Goal: Transaction & Acquisition: Purchase product/service

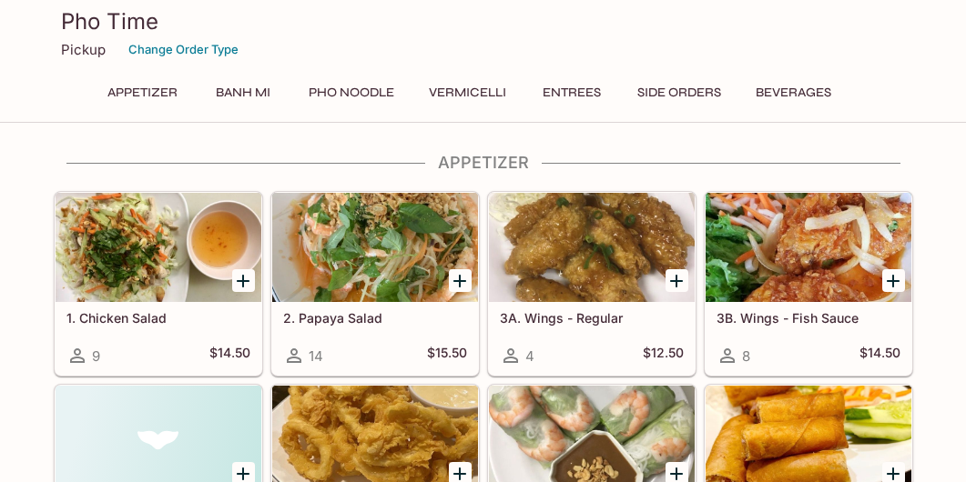
click at [244, 92] on button "Banh Mi" at bounding box center [243, 92] width 82 height 25
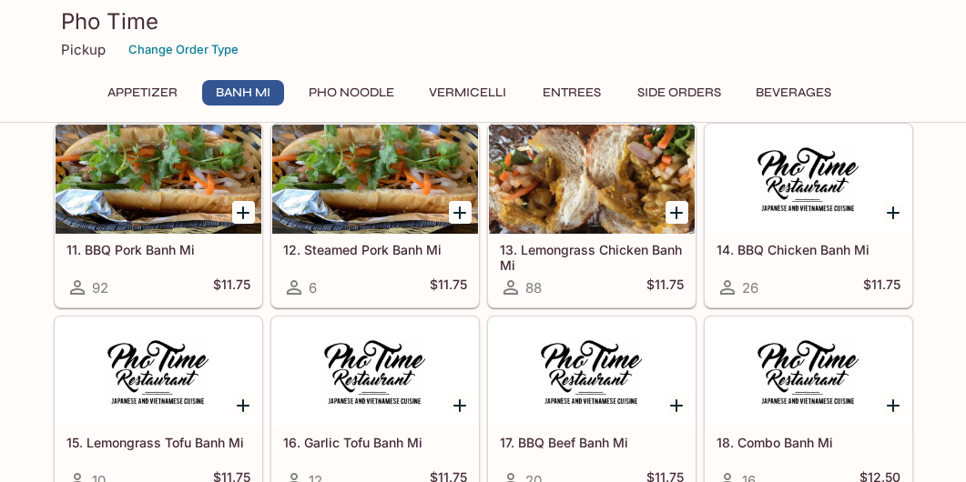
scroll to position [837, 0]
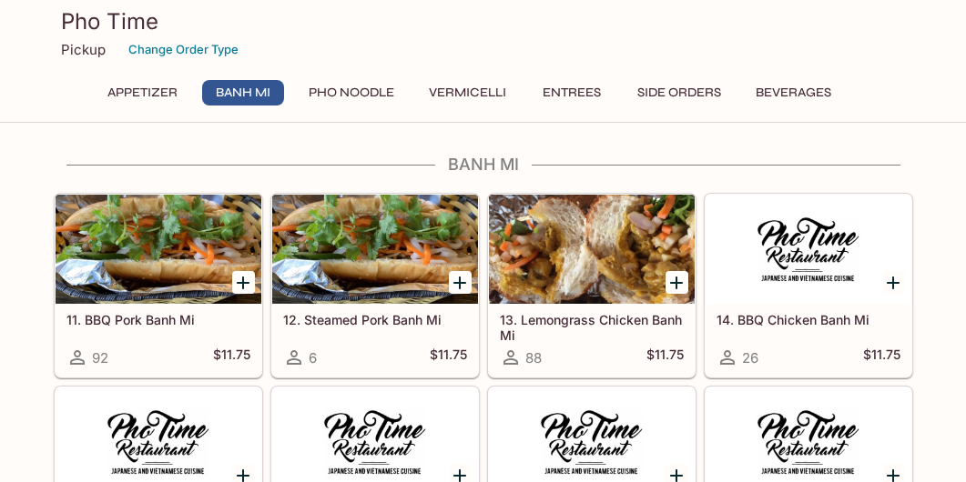
click at [240, 272] on icon "Add 11. BBQ Pork Banh Mi" at bounding box center [243, 283] width 22 height 22
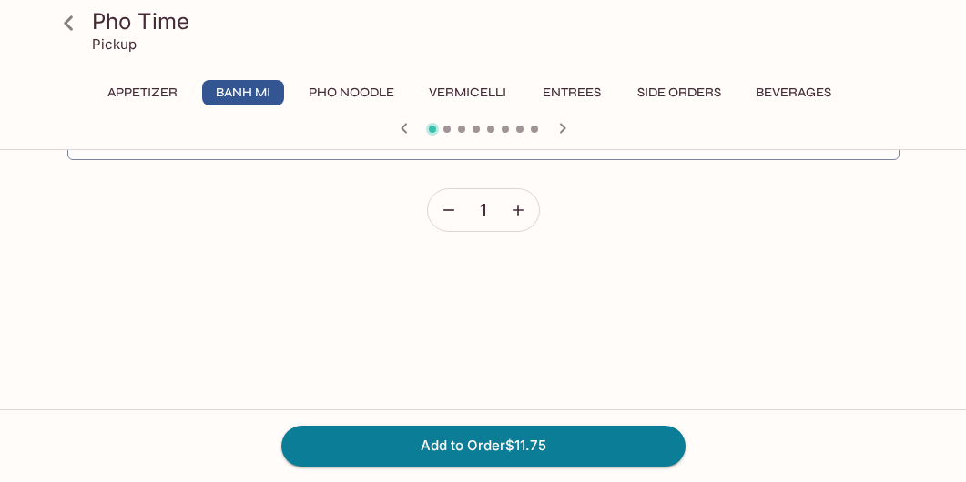
scroll to position [623, 0]
drag, startPoint x: 580, startPoint y: 440, endPoint x: 604, endPoint y: 430, distance: 26.9
click at [579, 440] on button "Add to Order $11.75" at bounding box center [483, 446] width 404 height 40
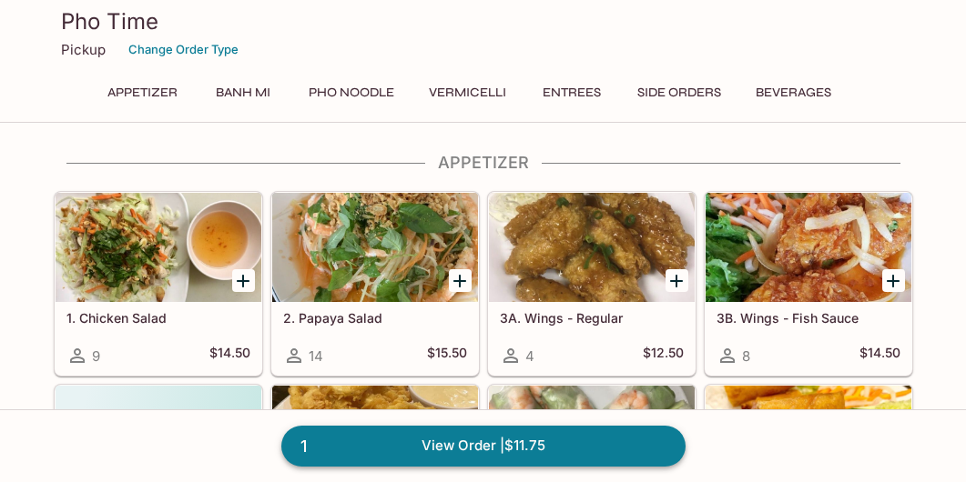
click at [541, 437] on link "1 View Order | $11.75" at bounding box center [483, 446] width 404 height 40
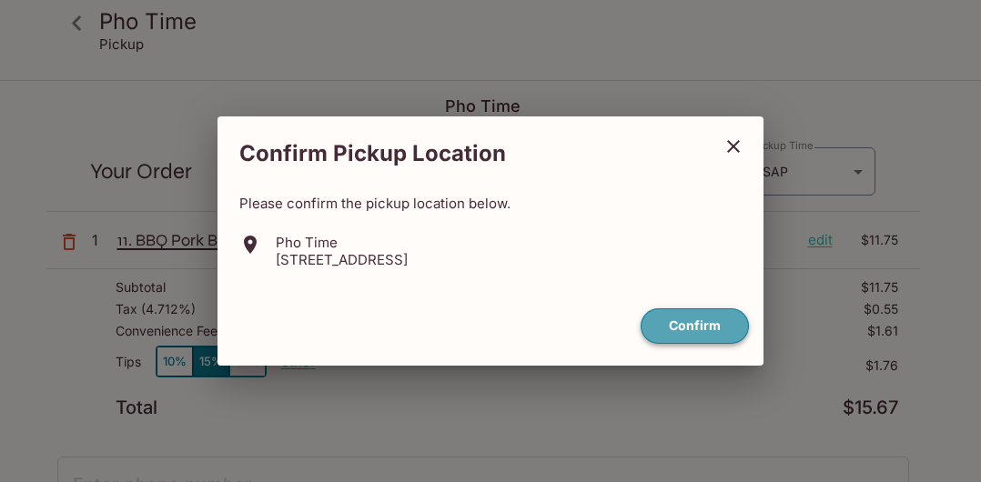
click at [725, 327] on button "Confirm" at bounding box center [695, 326] width 108 height 35
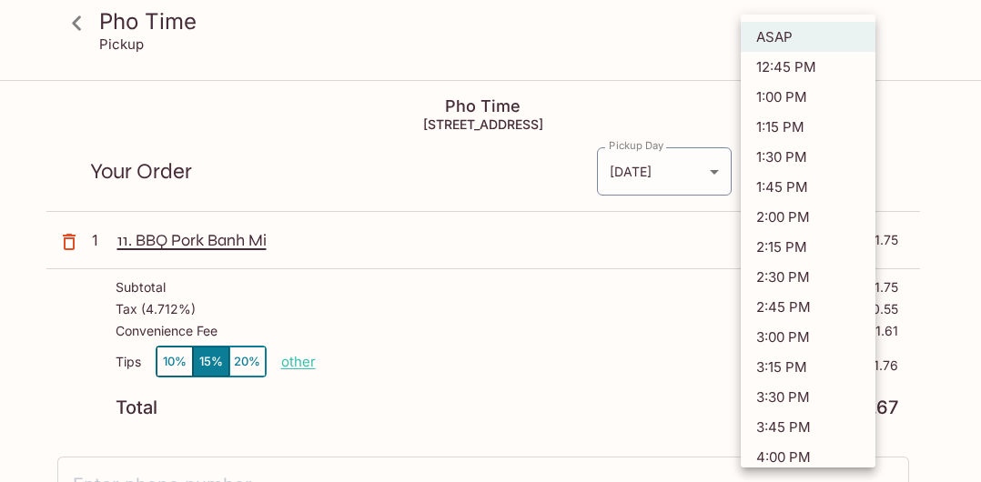
click at [858, 171] on body "Pho Time Pickup Pho Time 99-[STREET_ADDRESS] Your Order Pickup Day [DATE] [DATE…" at bounding box center [490, 323] width 981 height 482
click at [810, 124] on li "1:15 PM" at bounding box center [808, 127] width 135 height 30
type input "[DATE]T23:15:47.000000Z"
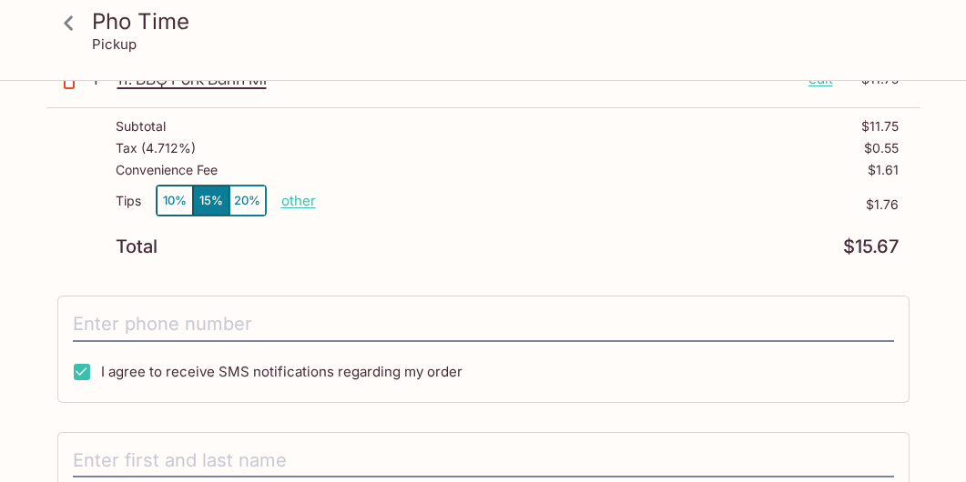
scroll to position [182, 0]
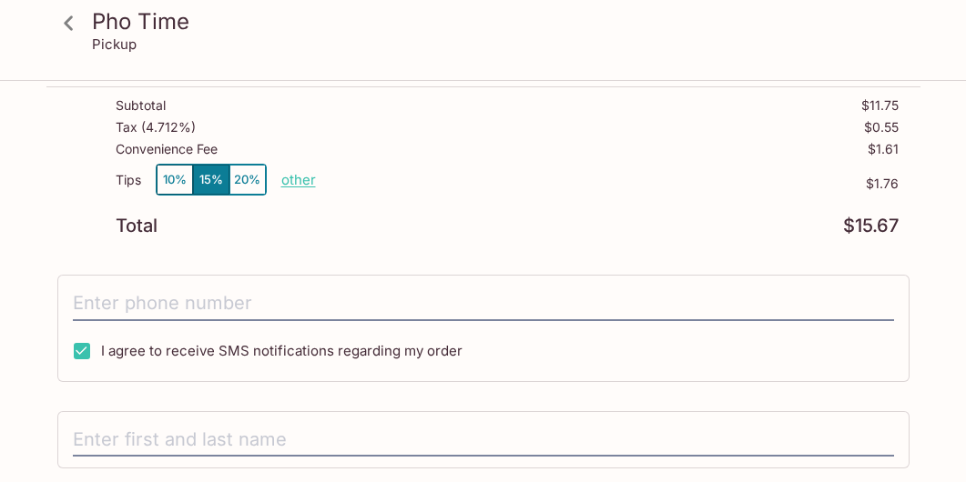
click at [300, 178] on p "other" at bounding box center [298, 179] width 35 height 17
drag, startPoint x: 401, startPoint y: 176, endPoint x: 528, endPoint y: 191, distance: 127.4
click at [538, 188] on div "Tips 10% 15% 20% Done 1.76 $1.76" at bounding box center [507, 191] width 783 height 54
type input "0.00"
click at [561, 226] on div "Total $15.67" at bounding box center [507, 226] width 783 height 17
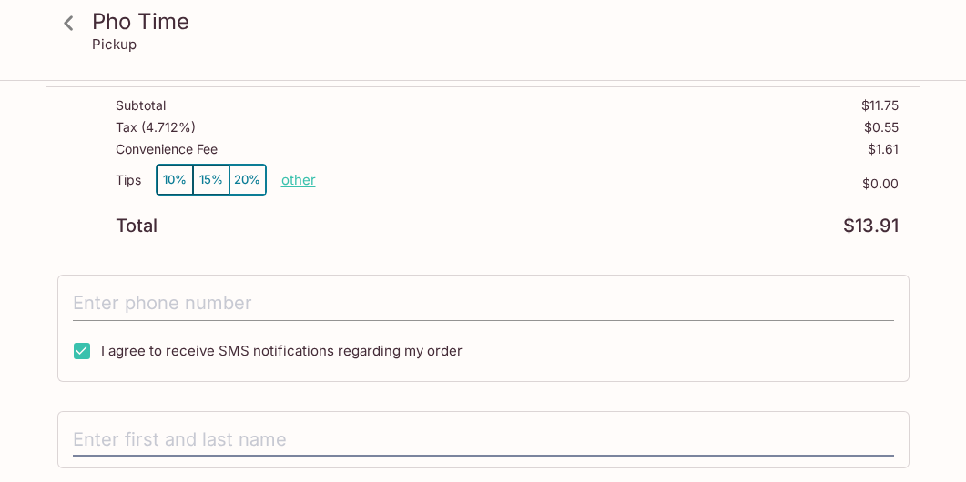
drag, startPoint x: 177, startPoint y: 305, endPoint x: 202, endPoint y: 302, distance: 25.6
click at [177, 304] on input "tel" at bounding box center [483, 304] width 821 height 35
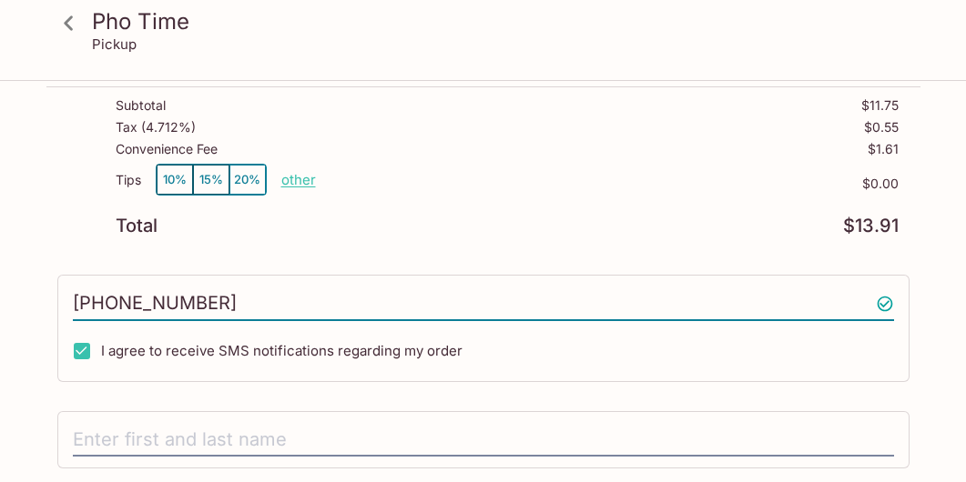
type input "[PHONE_NUMBER]"
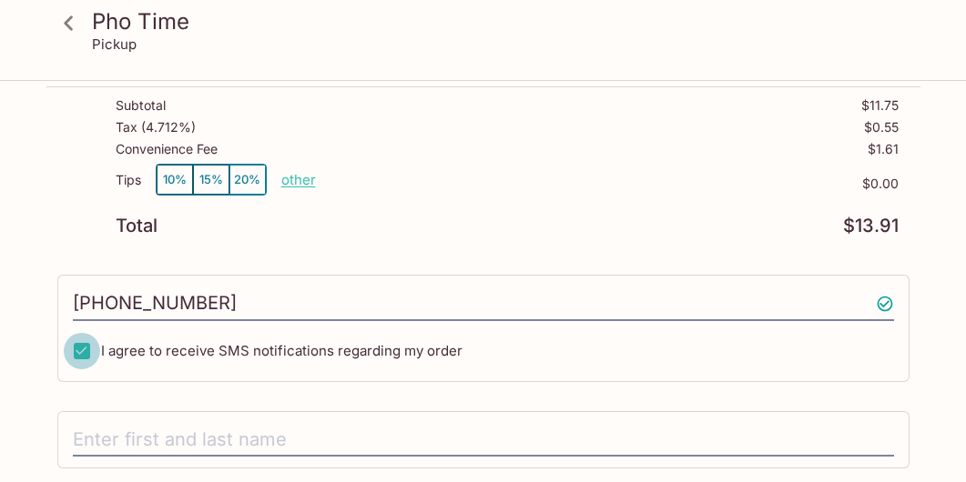
click at [88, 347] on input "I agree to receive SMS notifications regarding my order" at bounding box center [82, 351] width 36 height 36
checkbox input "false"
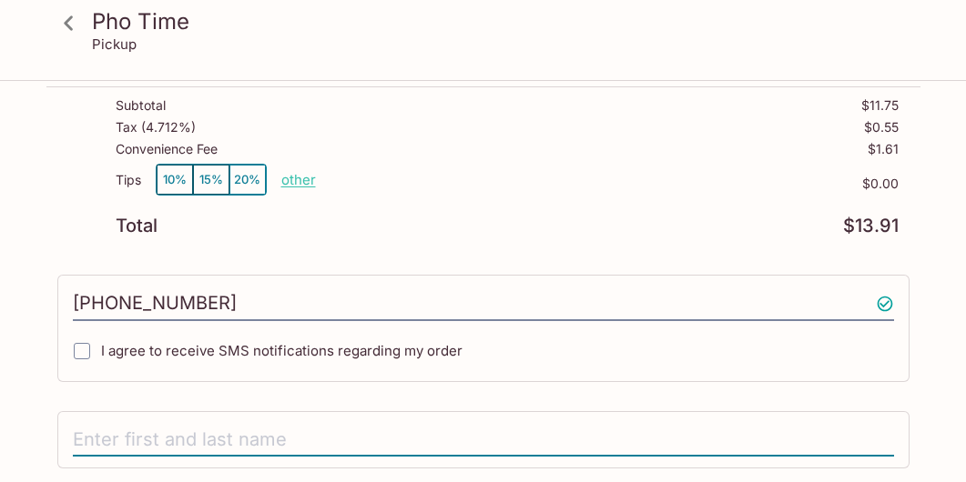
click at [106, 434] on input "text" at bounding box center [483, 440] width 821 height 35
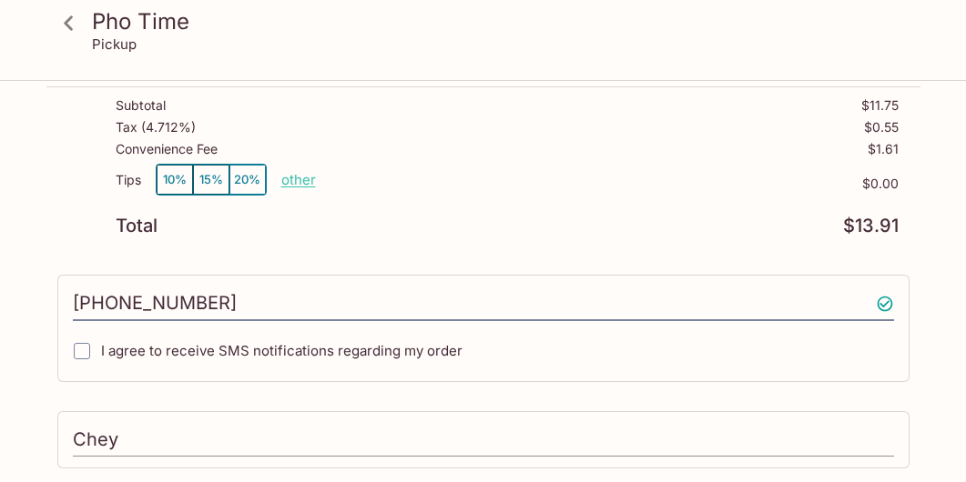
click at [153, 445] on input "Chey" at bounding box center [483, 440] width 821 height 35
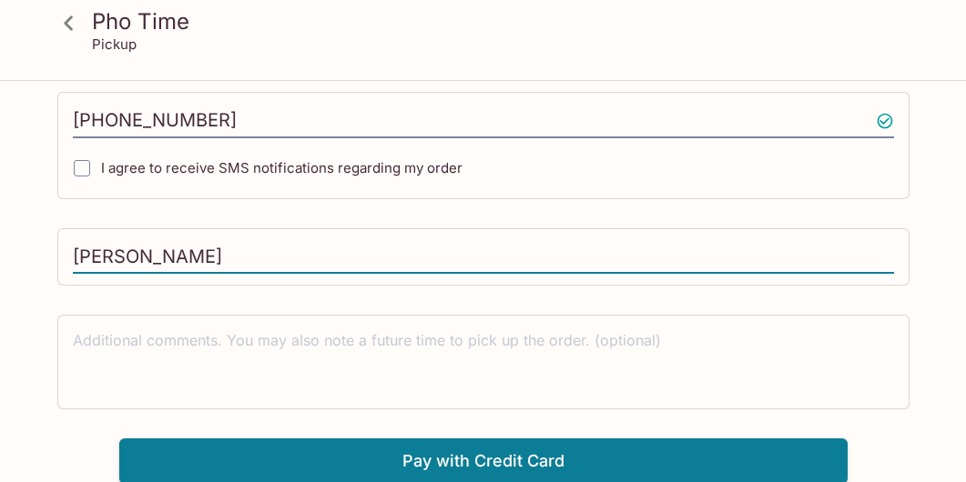
scroll to position [367, 0]
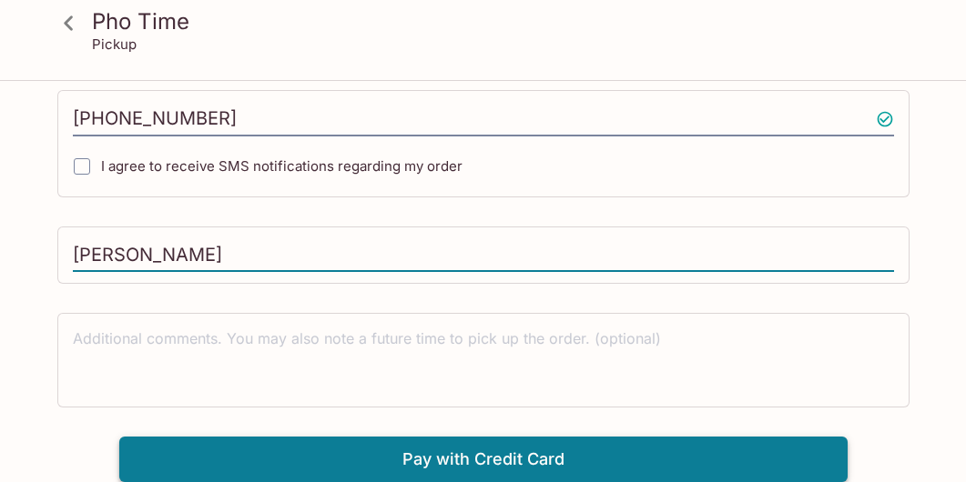
type input "[PERSON_NAME]"
click at [501, 461] on button "Pay with Credit Card" at bounding box center [483, 460] width 728 height 46
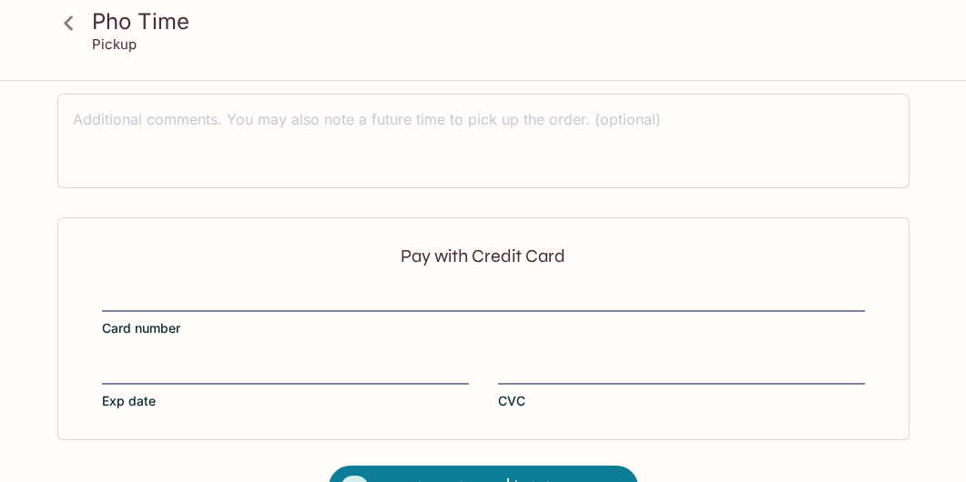
scroll to position [640, 0]
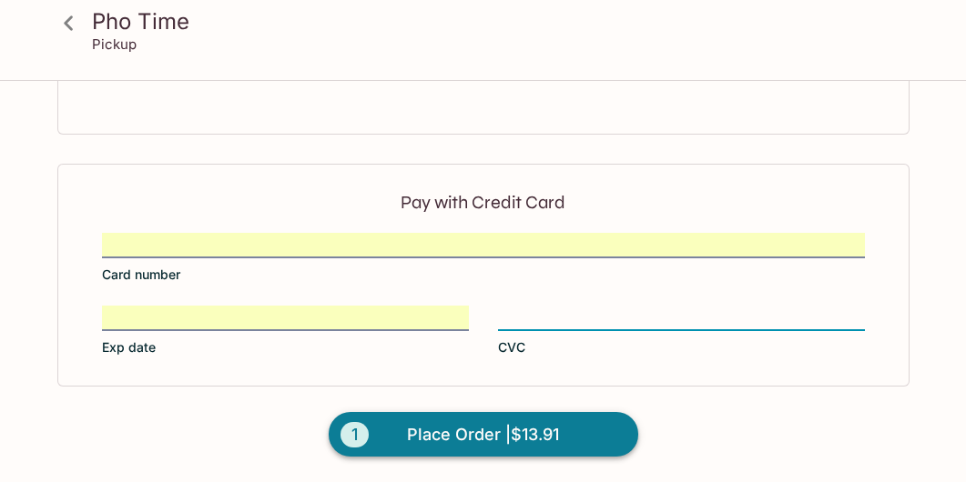
click at [499, 433] on span "Place Order | $13.91" at bounding box center [483, 434] width 152 height 29
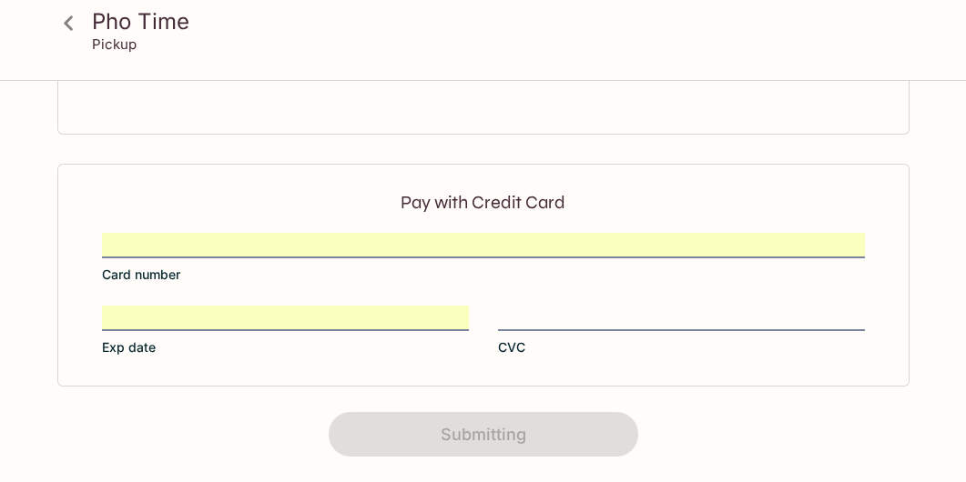
scroll to position [586, 0]
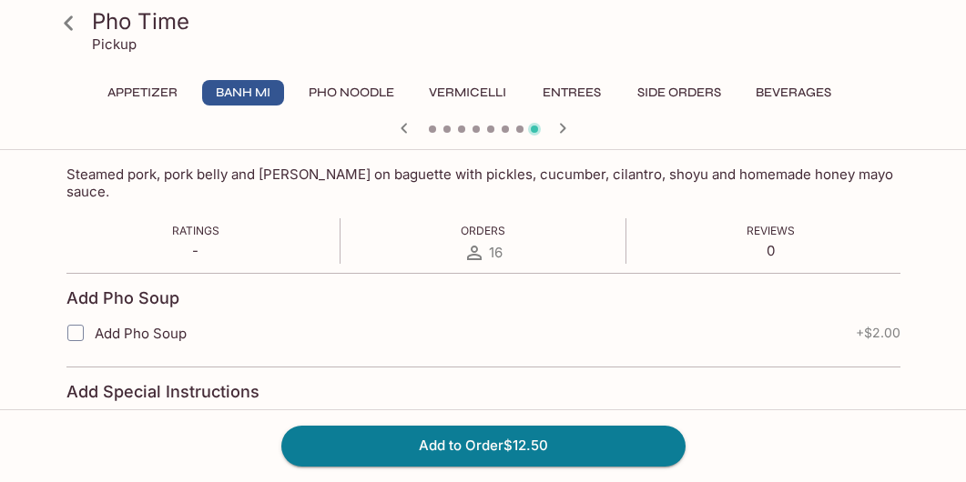
scroll to position [182, 0]
